Goal: Task Accomplishment & Management: Use online tool/utility

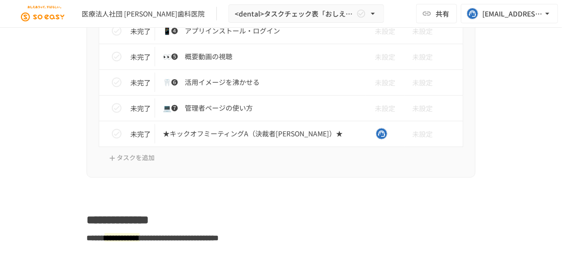
scroll to position [618, 0]
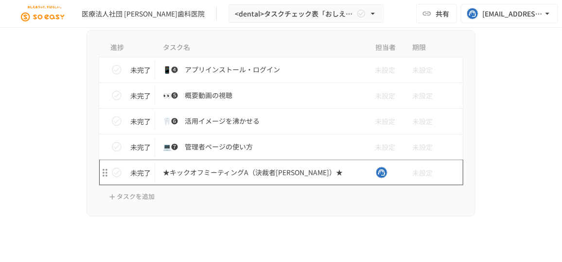
click at [187, 174] on p "★キックオフミーティングA（決裁者[PERSON_NAME]）★" at bounding box center [260, 173] width 195 height 12
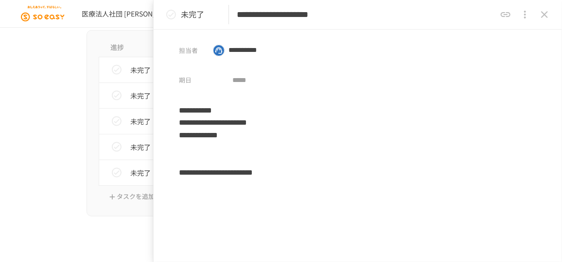
click at [537, 13] on button "close drawer" at bounding box center [543, 14] width 19 height 19
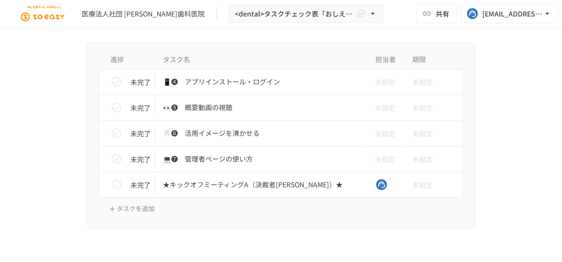
scroll to position [574, 0]
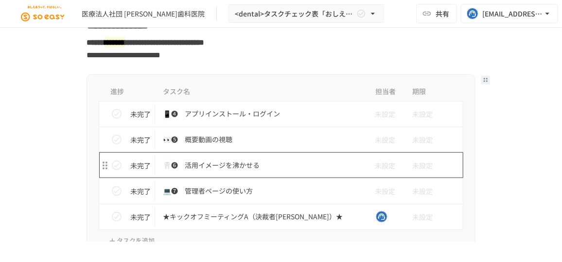
click at [235, 164] on p "🦷❻　活用イメージを沸かせる" at bounding box center [260, 165] width 195 height 12
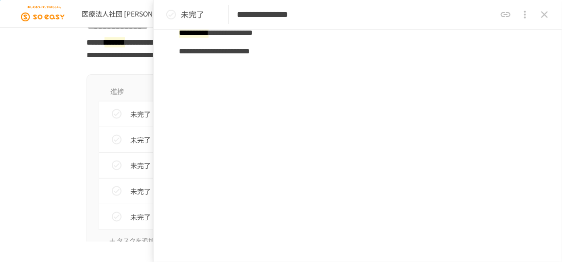
scroll to position [189, 0]
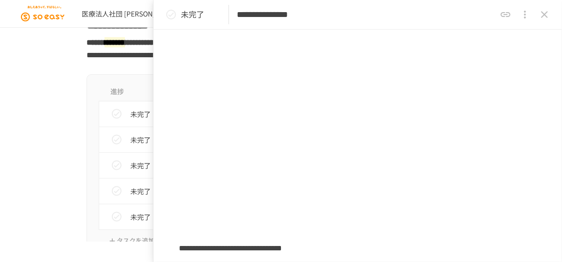
click at [539, 13] on icon "close drawer" at bounding box center [544, 15] width 12 height 12
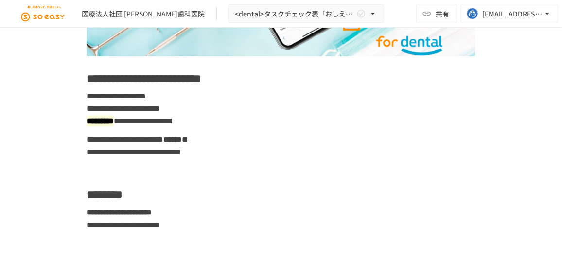
scroll to position [309, 0]
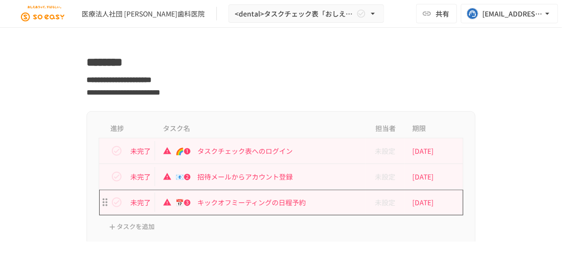
click at [248, 205] on p "📅❸　キックオフミーティングの日程予約" at bounding box center [260, 203] width 195 height 12
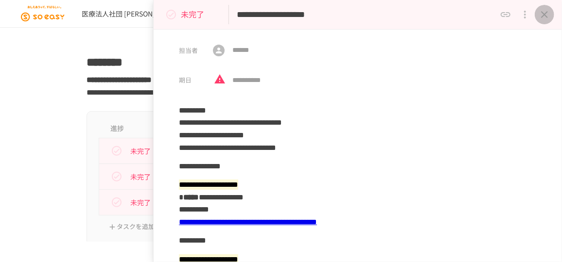
click at [542, 11] on icon "close drawer" at bounding box center [544, 15] width 12 height 12
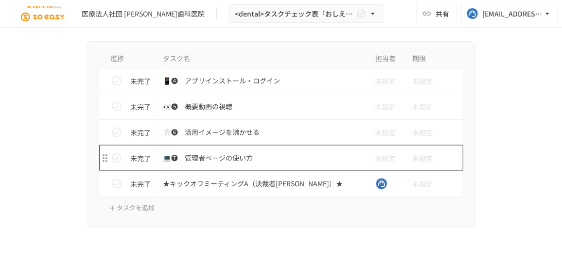
scroll to position [618, 0]
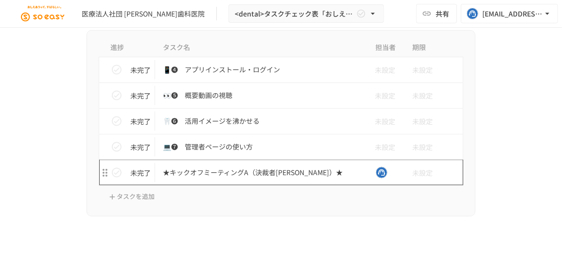
click at [232, 173] on p "★キックオフミーティングA（決裁者[PERSON_NAME]）★" at bounding box center [260, 173] width 195 height 12
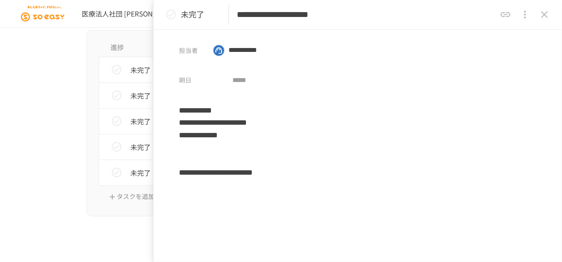
click at [543, 14] on icon "close drawer" at bounding box center [544, 14] width 7 height 7
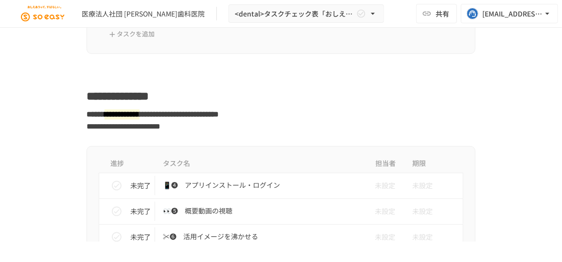
scroll to position [795, 0]
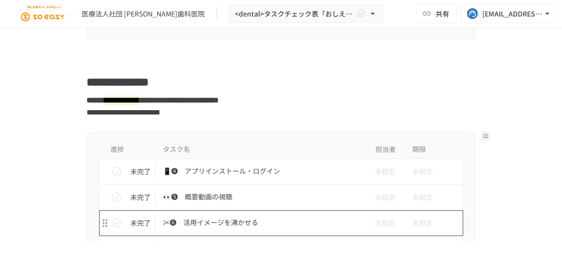
click at [222, 223] on p "✂❻　活用イメージを沸かせる" at bounding box center [260, 223] width 195 height 12
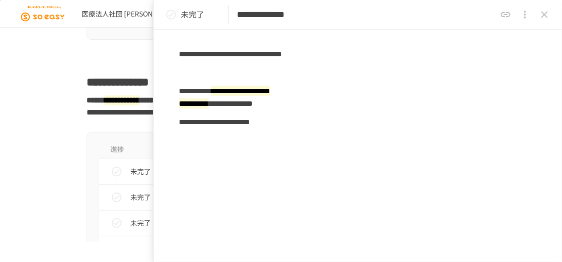
scroll to position [417, 0]
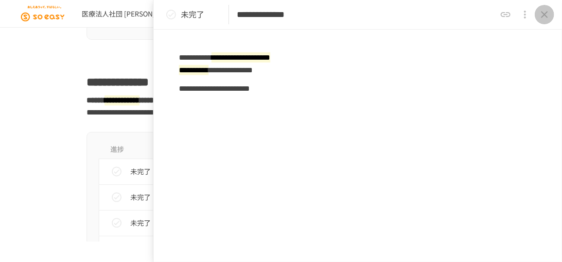
drag, startPoint x: 546, startPoint y: 18, endPoint x: 490, endPoint y: 56, distance: 67.2
click at [545, 18] on icon "close drawer" at bounding box center [544, 15] width 12 height 12
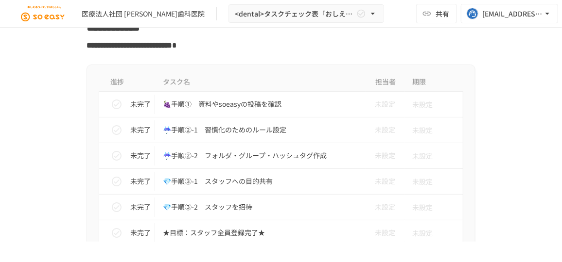
scroll to position [1369, 0]
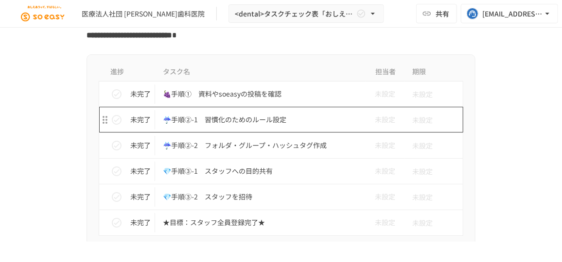
click at [239, 119] on p "☔手順②-1　習慣化のためのルール設定" at bounding box center [260, 120] width 195 height 12
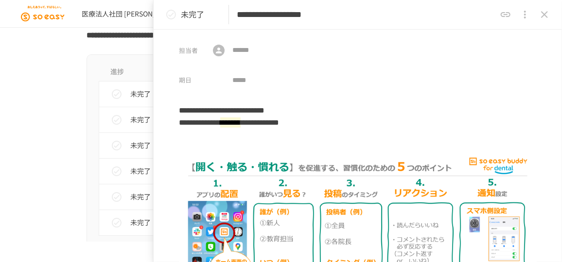
click at [543, 15] on icon "close drawer" at bounding box center [544, 15] width 12 height 12
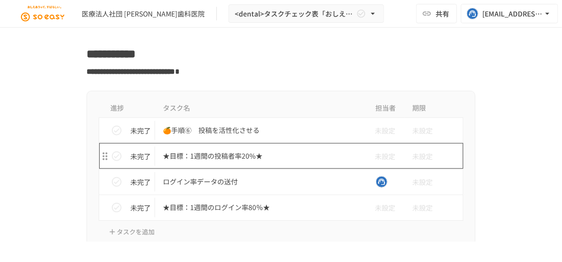
scroll to position [2208, 0]
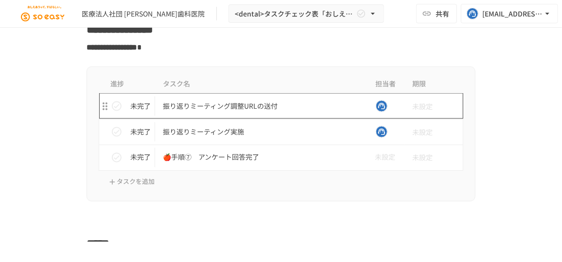
click at [228, 100] on p "振り返りミーティング調整URLの送付" at bounding box center [260, 106] width 195 height 12
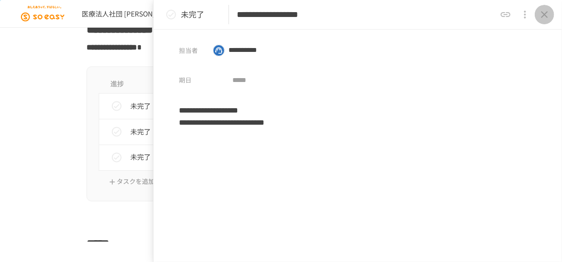
click at [544, 15] on icon "close drawer" at bounding box center [544, 14] width 7 height 7
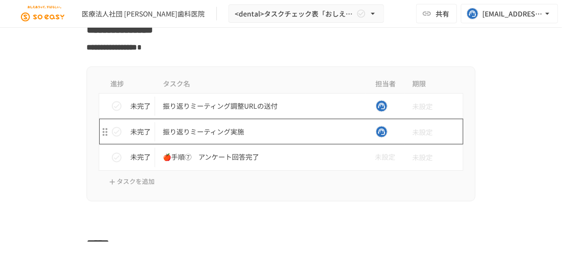
click at [194, 130] on td "振り返りミーティング実施" at bounding box center [260, 132] width 211 height 26
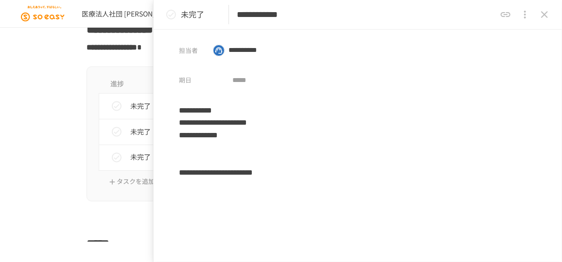
click at [539, 14] on icon "close drawer" at bounding box center [544, 15] width 12 height 12
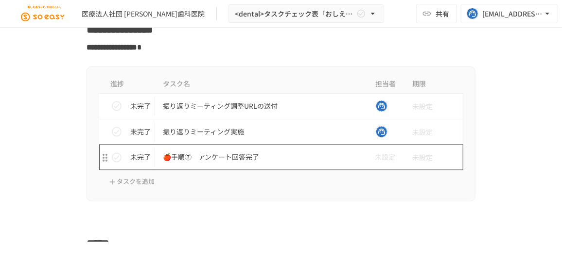
click at [214, 152] on p "🍎手順⑦　アンケート回答完了" at bounding box center [260, 158] width 195 height 12
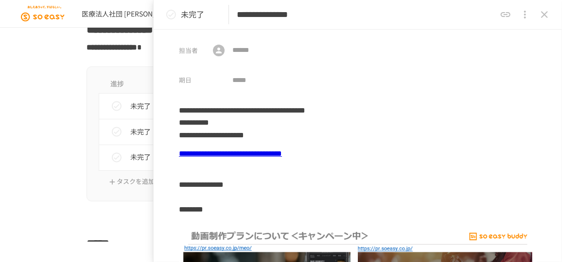
click at [545, 17] on icon "close drawer" at bounding box center [544, 15] width 12 height 12
